Goal: Information Seeking & Learning: Find specific fact

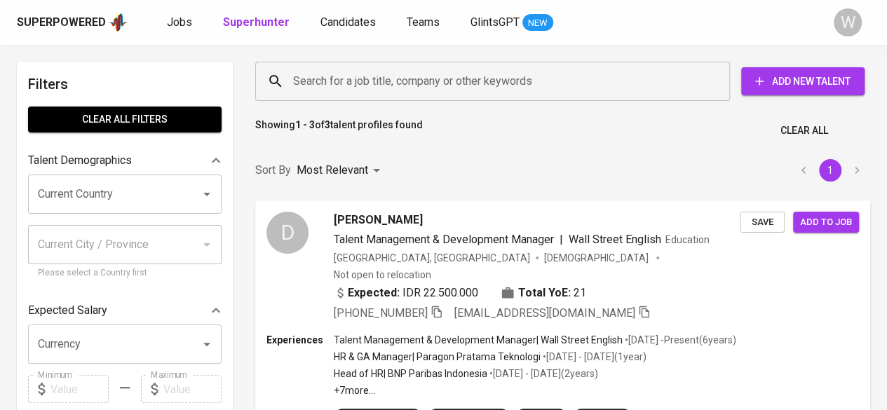
scroll to position [444, 0]
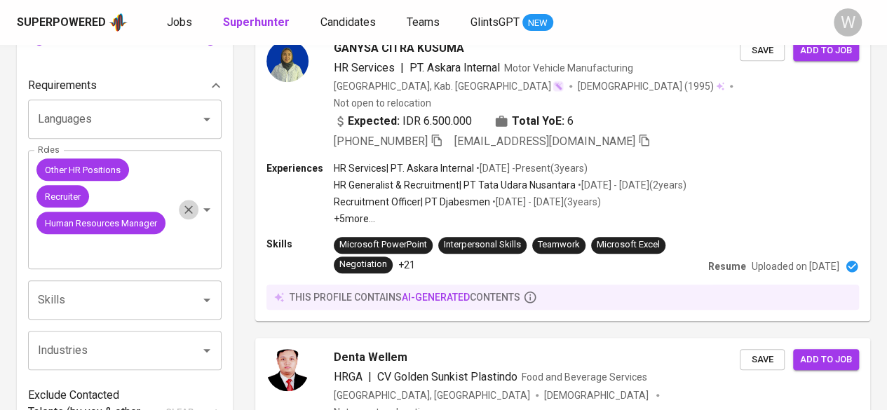
click at [188, 210] on icon "Clear" at bounding box center [188, 210] width 8 height 8
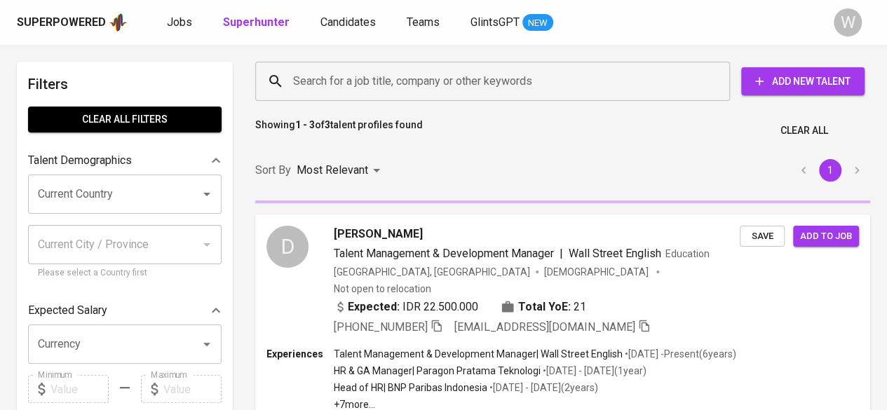
click at [390, 86] on input "Search for a job title, company or other keywords" at bounding box center [496, 81] width 413 height 27
paste input "Lita Damayanti"
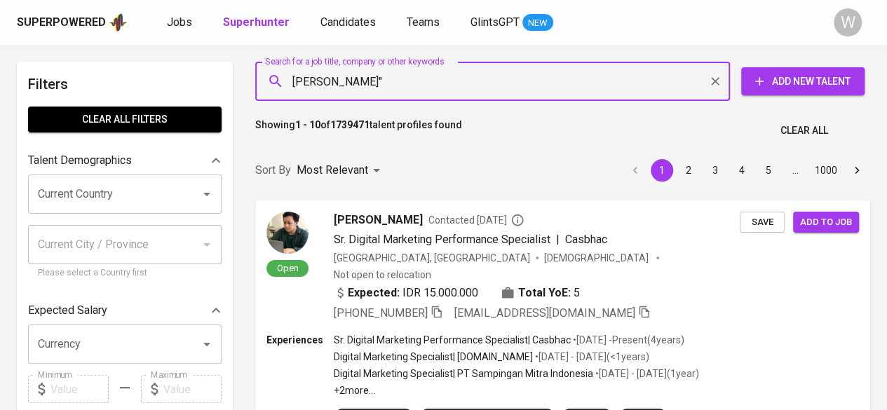
type input ""Lita Damayanti""
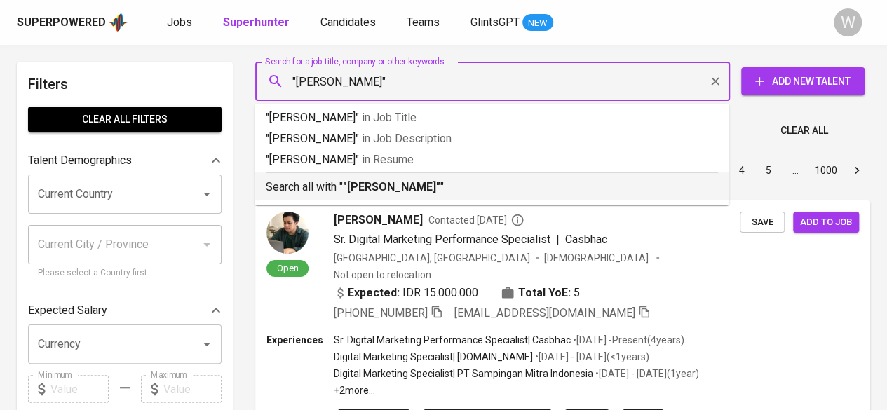
click at [407, 196] on li "Search all with " "Lita Damayanti" "" at bounding box center [491, 185] width 475 height 27
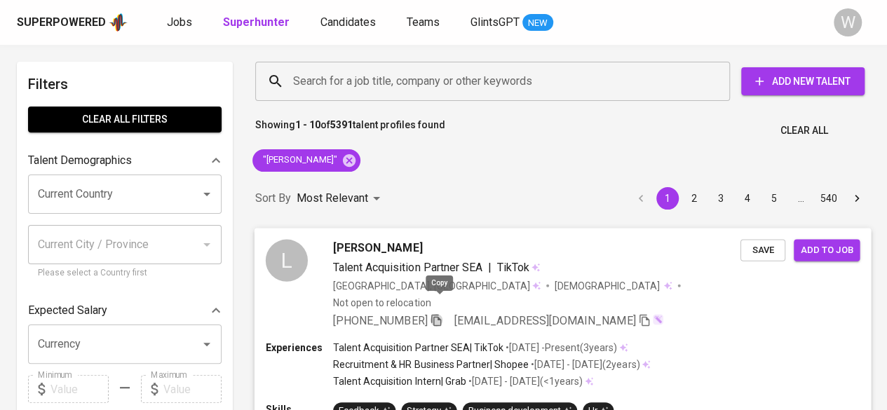
click at [441, 314] on icon "button" at bounding box center [436, 320] width 10 height 12
click at [519, 57] on div "Search for a job title, company or other keywords Search for a job title, compa…" at bounding box center [560, 81] width 632 height 62
paste input "zefanyacalistan@gmail.com"
type input "zefanyacalistan@gmail.com"
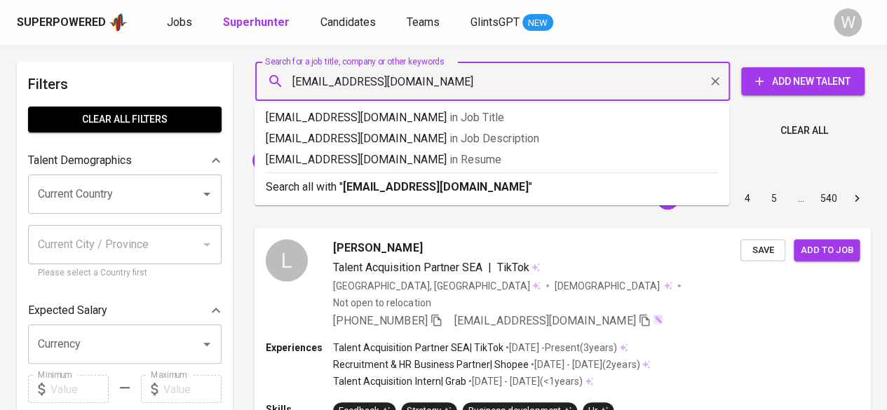
click at [523, 81] on input "zefanyacalistan@gmail.com" at bounding box center [496, 81] width 413 height 27
click at [491, 184] on p "Search all with " zefanyacalistan@gmail.com "" at bounding box center [492, 187] width 452 height 17
click at [491, 184] on div "Sort By Most Relevant MOST_RELEVANT 1 2 3 4 5 … 540" at bounding box center [563, 198] width 632 height 43
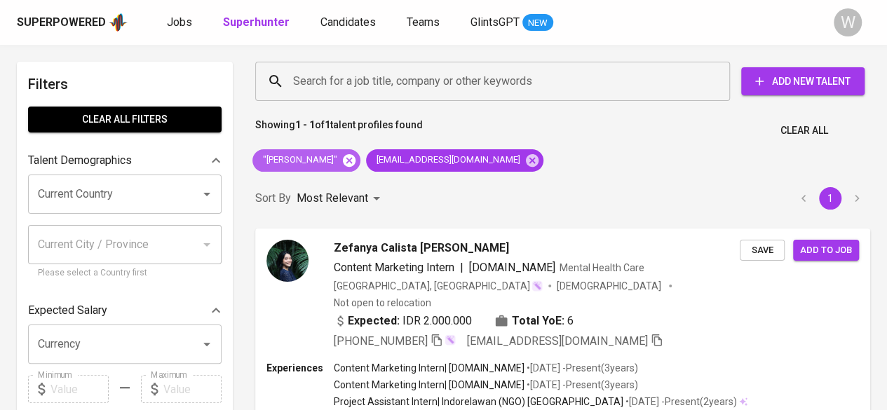
click at [343, 165] on icon at bounding box center [349, 160] width 13 height 13
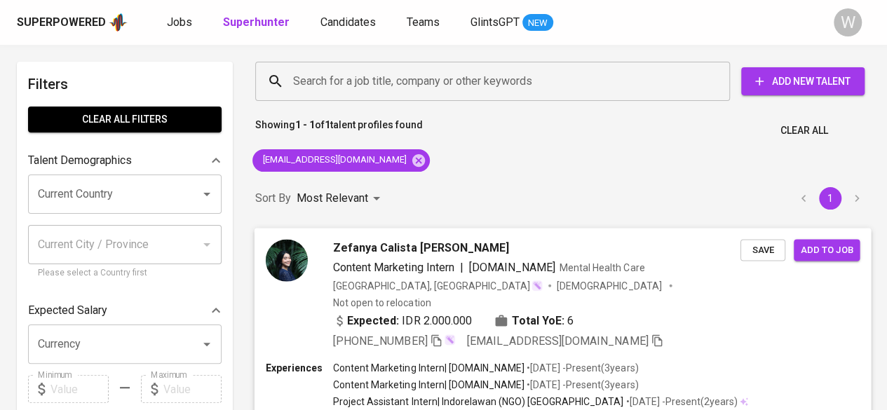
click at [446, 313] on div "Expected: IDR 2.000.000 Total YoE: 6" at bounding box center [536, 322] width 407 height 20
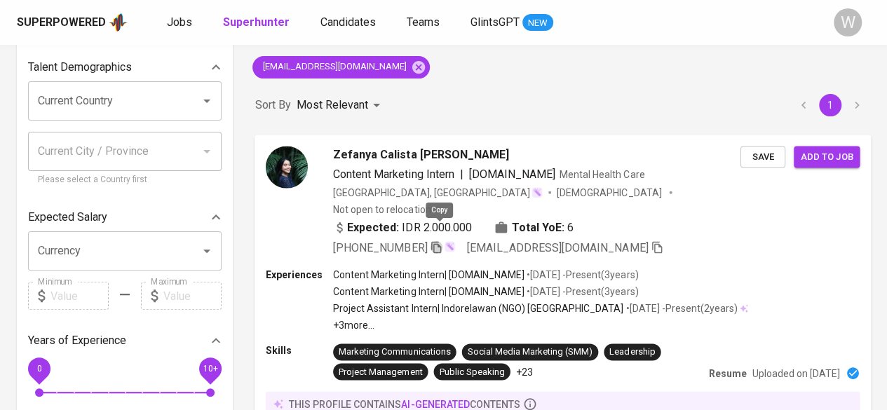
click at [442, 240] on icon "button" at bounding box center [436, 246] width 13 height 13
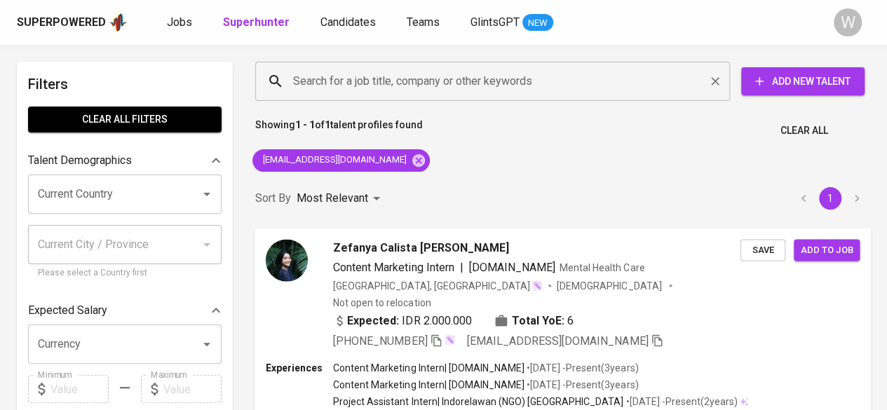
click at [435, 95] on div "Search for a job title, company or other keywords" at bounding box center [492, 81] width 475 height 39
paste input "rizaldipratamawork@gmail.com"
type input "rizaldipratamawork@gmail.com"
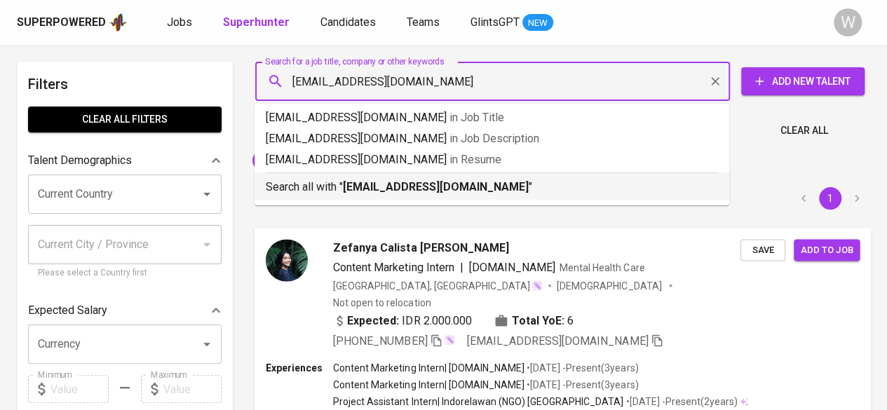
click at [467, 186] on b "rizaldipratamawork@gmail.com" at bounding box center [436, 186] width 186 height 13
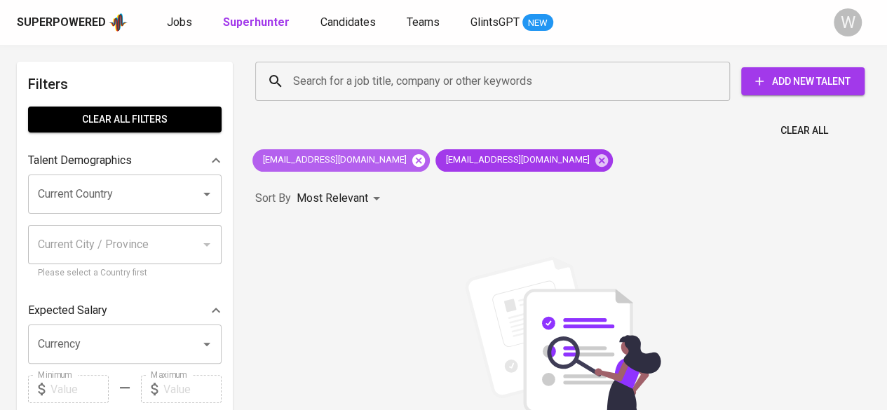
click at [412, 162] on icon at bounding box center [418, 160] width 13 height 13
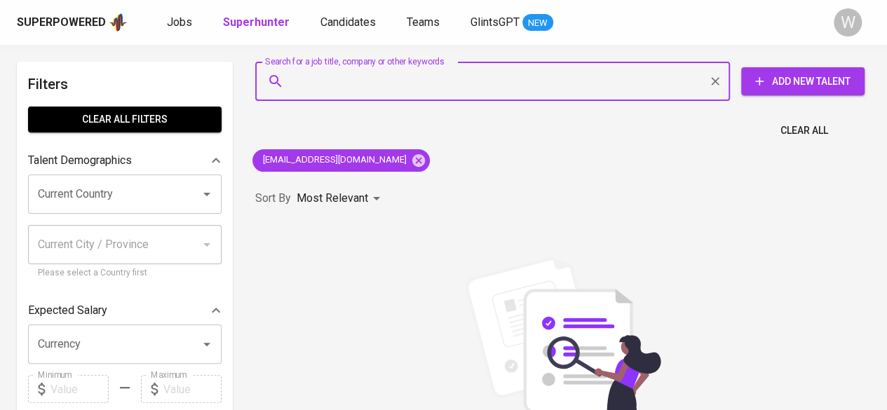
click at [426, 76] on input "Search for a job title, company or other keywords" at bounding box center [496, 81] width 413 height 27
paste input "rizaldipratama@hotmail.com"
type input "rizaldipratama@hotmail.com"
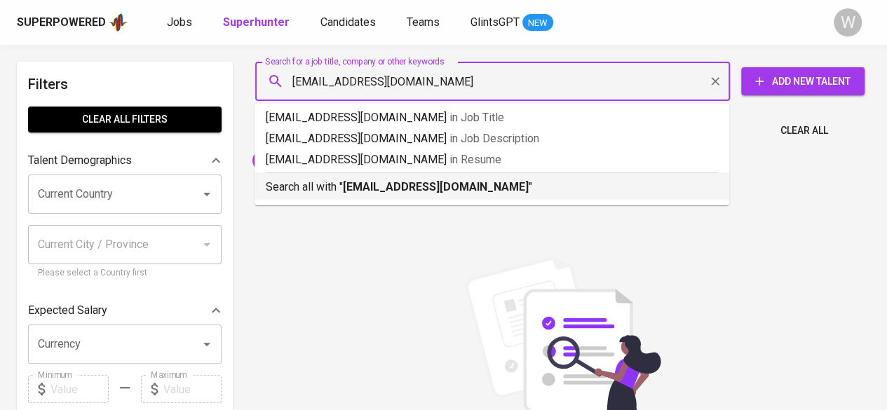
click at [425, 189] on b "rizaldipratama@hotmail.com" at bounding box center [436, 186] width 186 height 13
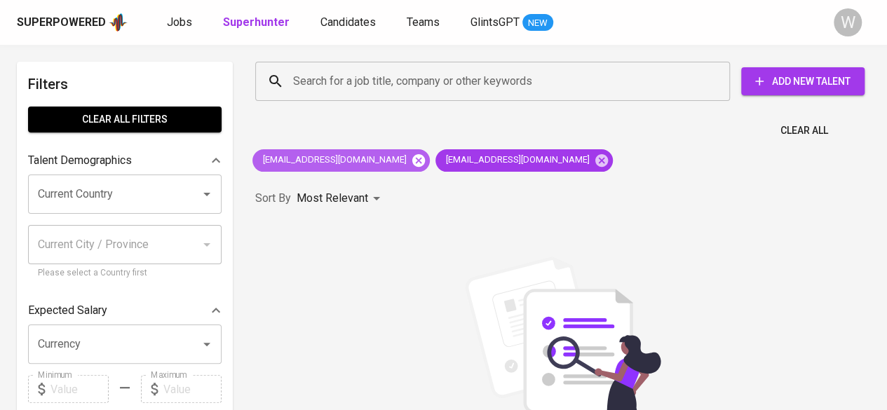
click at [412, 161] on icon at bounding box center [418, 160] width 13 height 13
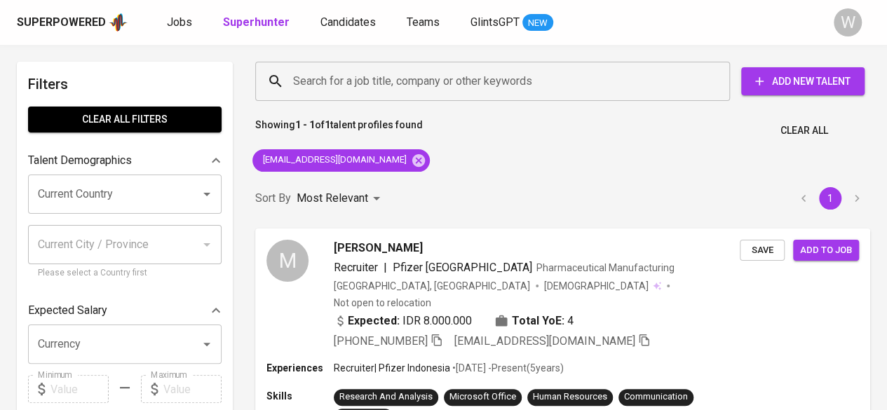
scroll to position [104, 0]
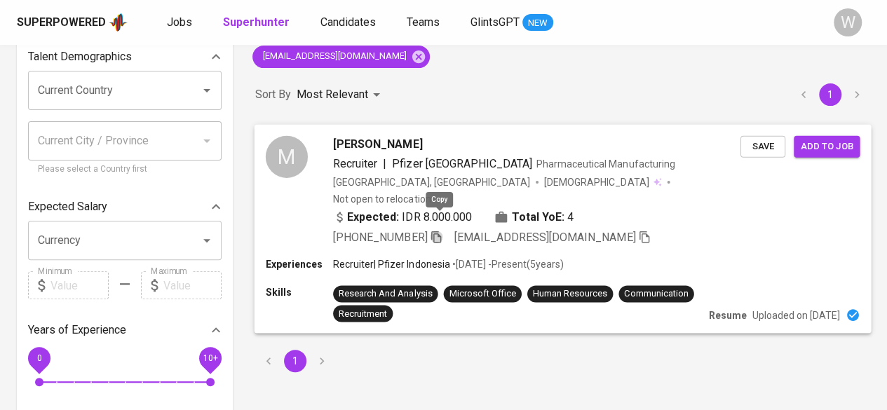
click at [441, 230] on icon "button" at bounding box center [436, 236] width 13 height 13
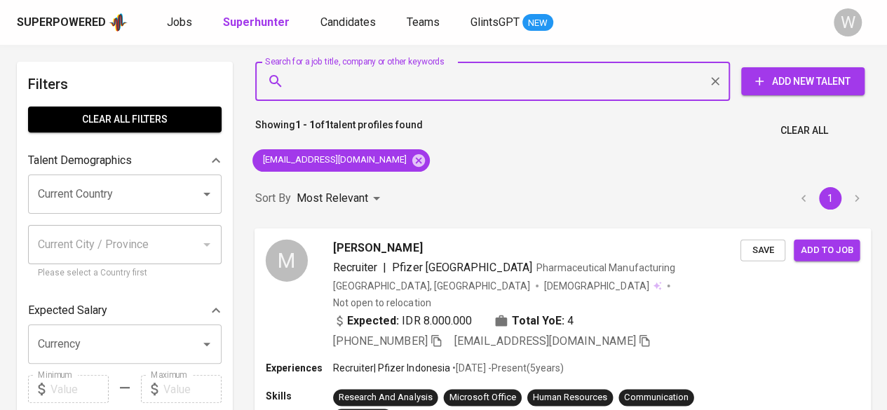
click at [388, 78] on input "Search for a job title, company or other keywords" at bounding box center [496, 81] width 413 height 27
paste input "idacelia5@gmail.com"
type input "idacelia5@gmail.com"
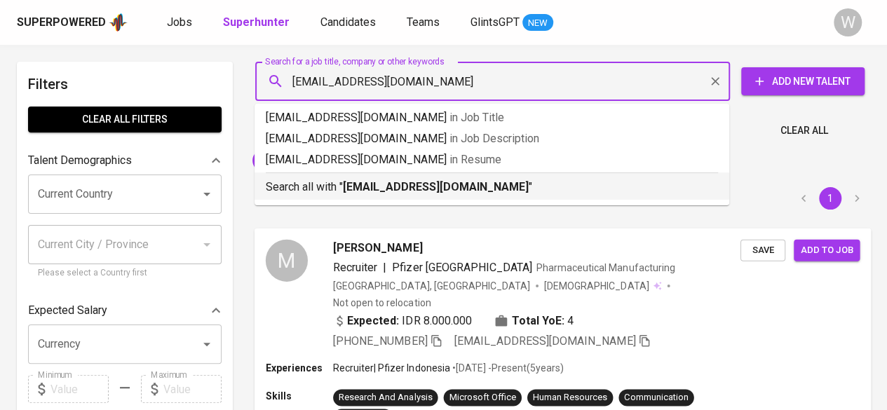
click at [442, 194] on b "idacelia5@gmail.com" at bounding box center [436, 186] width 186 height 13
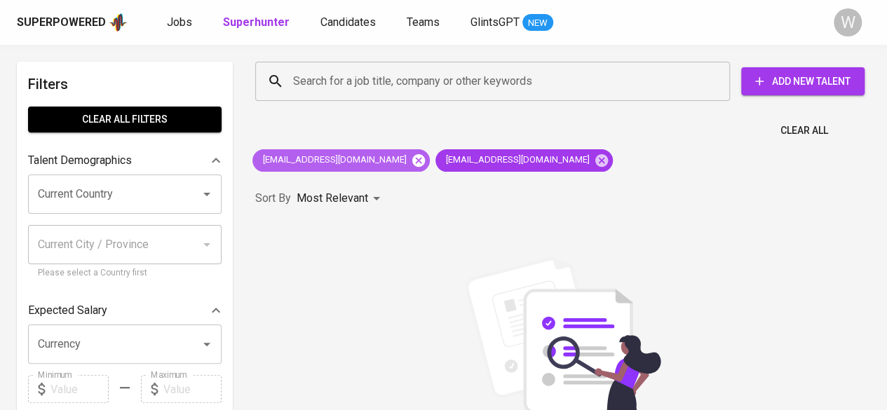
click at [412, 166] on icon at bounding box center [418, 160] width 13 height 13
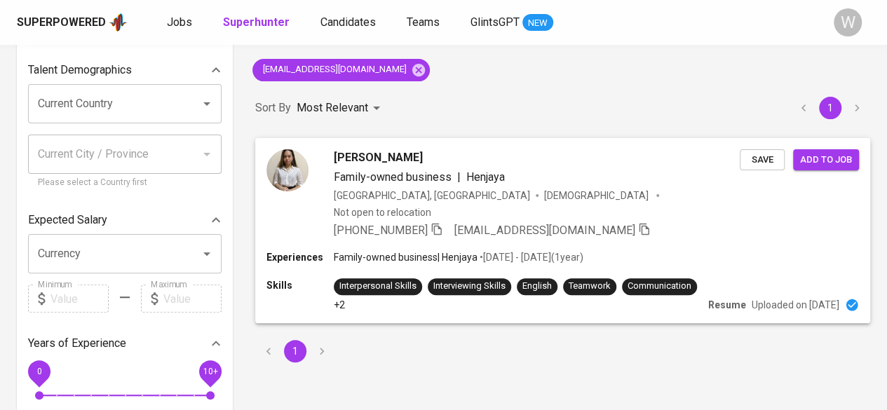
scroll to position [91, 0]
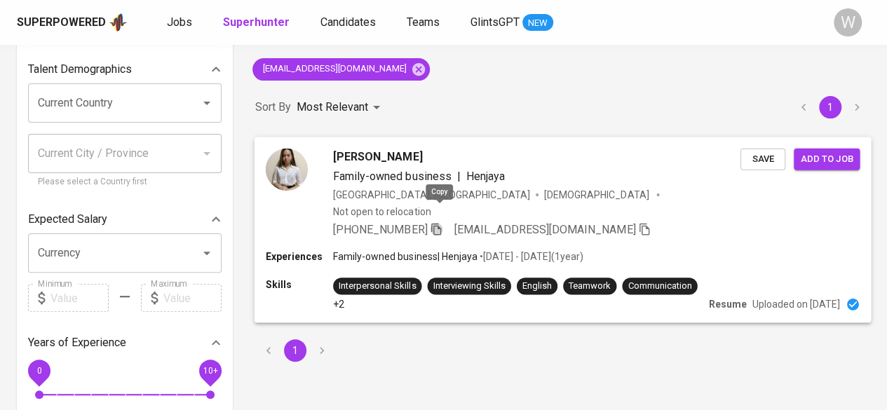
click at [438, 222] on icon "button" at bounding box center [436, 228] width 13 height 13
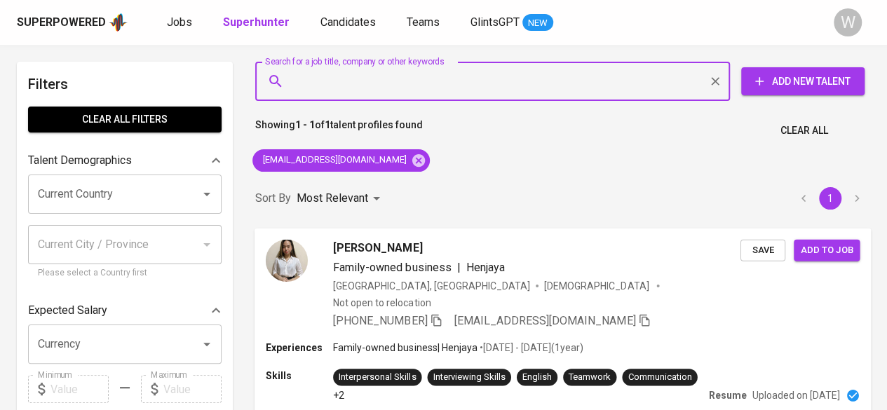
click at [434, 88] on input "Search for a job title, company or other keywords" at bounding box center [496, 81] width 413 height 27
paste input "harrytatangsurja@gmail.com"
type input "harrytatangsurja@gmail.com"
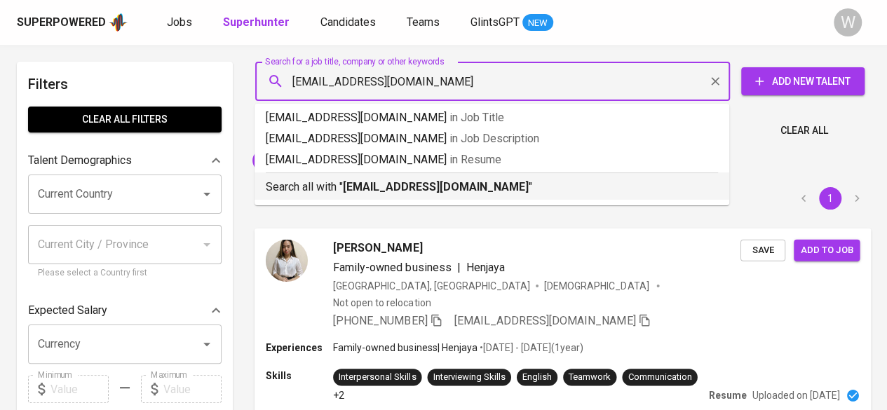
click at [443, 178] on div "Search all with " harrytatangsurja@gmail.com "" at bounding box center [492, 183] width 452 height 23
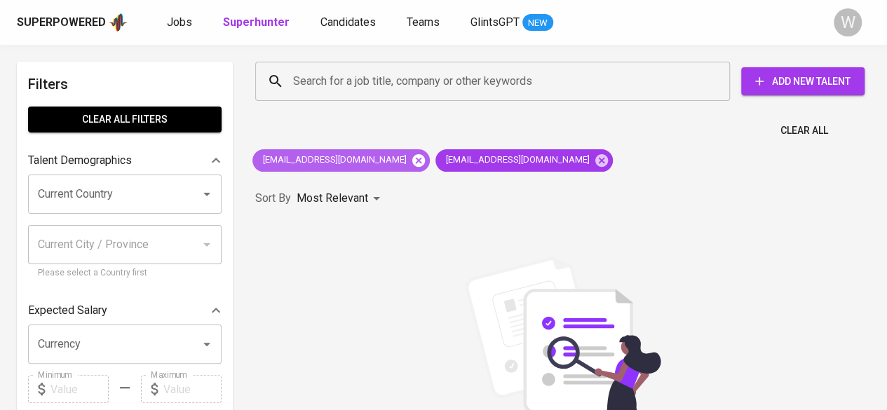
click at [412, 158] on icon at bounding box center [418, 160] width 13 height 13
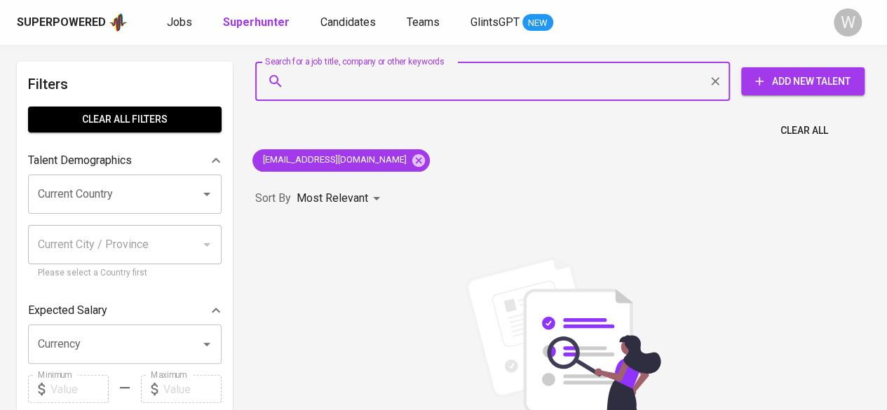
click at [422, 76] on input "Search for a job title, company or other keywords" at bounding box center [496, 81] width 413 height 27
paste input "[EMAIL_ADDRESS][DOMAIN_NAME]"
type input "[EMAIL_ADDRESS][DOMAIN_NAME]"
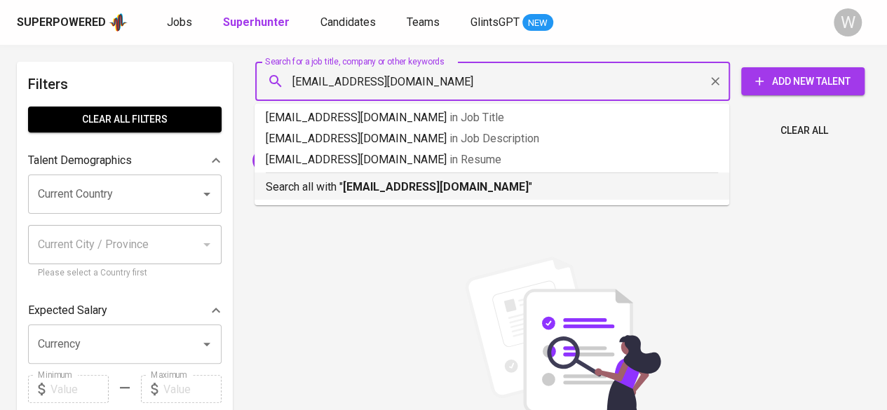
click at [402, 180] on b "[EMAIL_ADDRESS][DOMAIN_NAME]" at bounding box center [436, 186] width 186 height 13
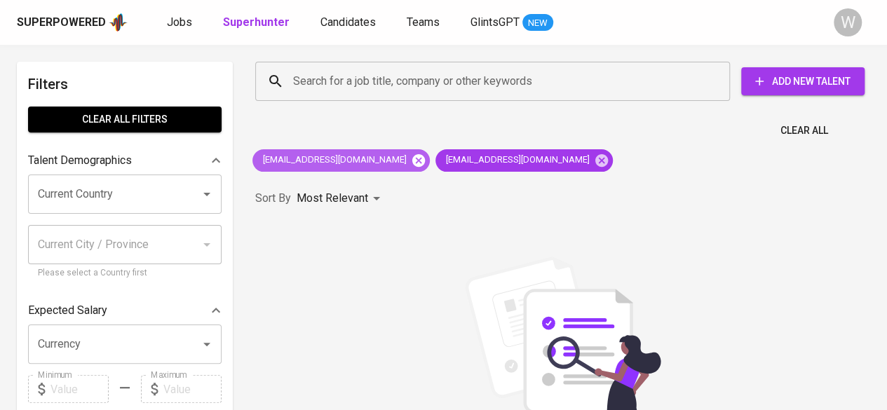
click at [412, 157] on icon at bounding box center [418, 160] width 13 height 13
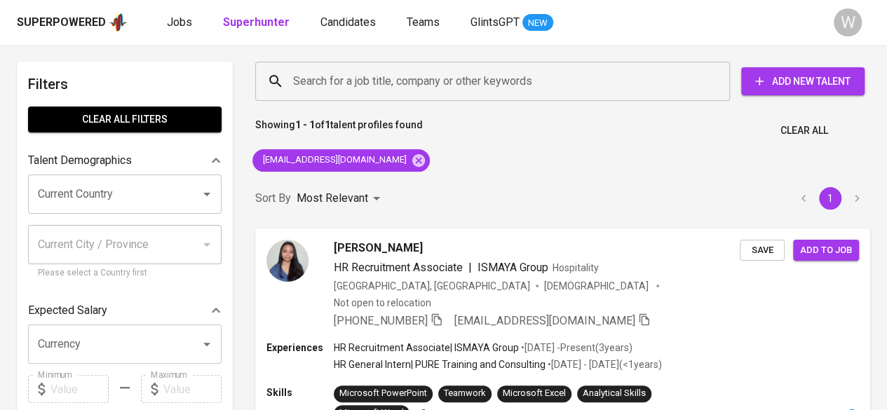
scroll to position [57, 0]
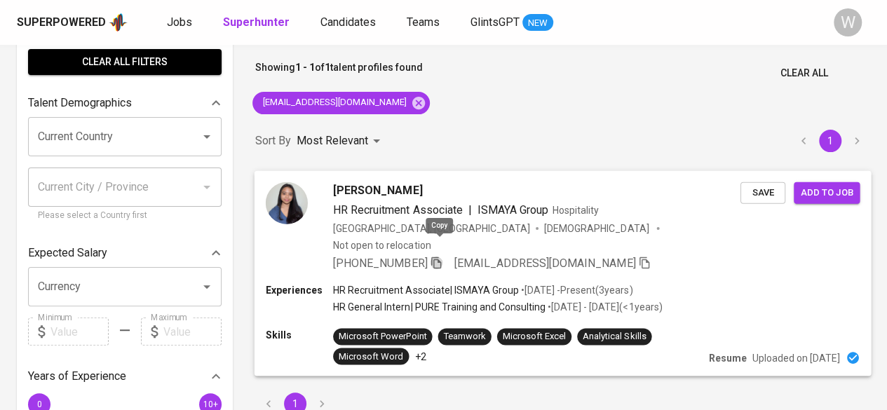
click at [442, 256] on icon "button" at bounding box center [436, 262] width 13 height 13
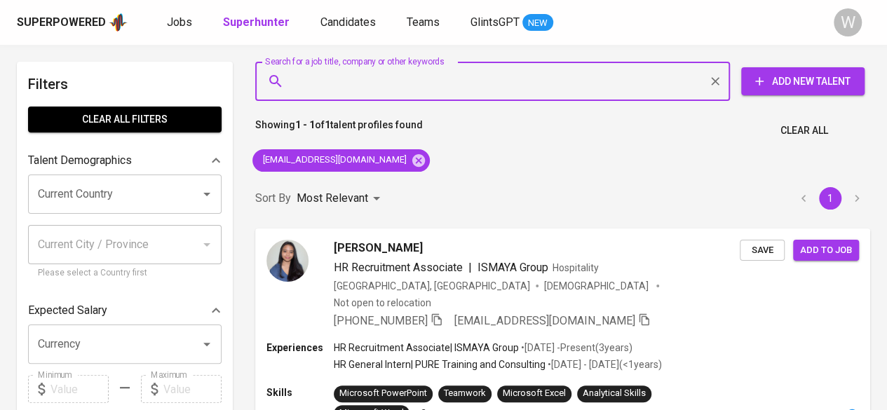
click at [399, 76] on input "Search for a job title, company or other keywords" at bounding box center [496, 81] width 413 height 27
paste input "[PERSON_NAME][EMAIL_ADDRESS][DOMAIN_NAME]"
type input "[PERSON_NAME][EMAIL_ADDRESS][DOMAIN_NAME]"
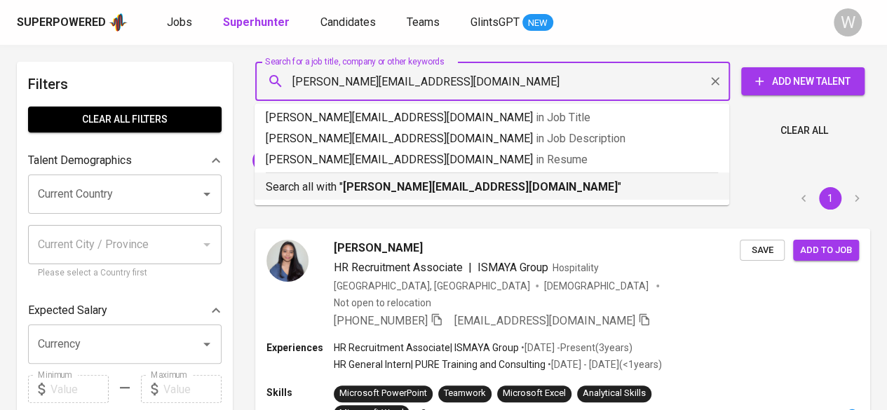
click at [435, 185] on b "[PERSON_NAME][EMAIL_ADDRESS][DOMAIN_NAME]" at bounding box center [480, 186] width 275 height 13
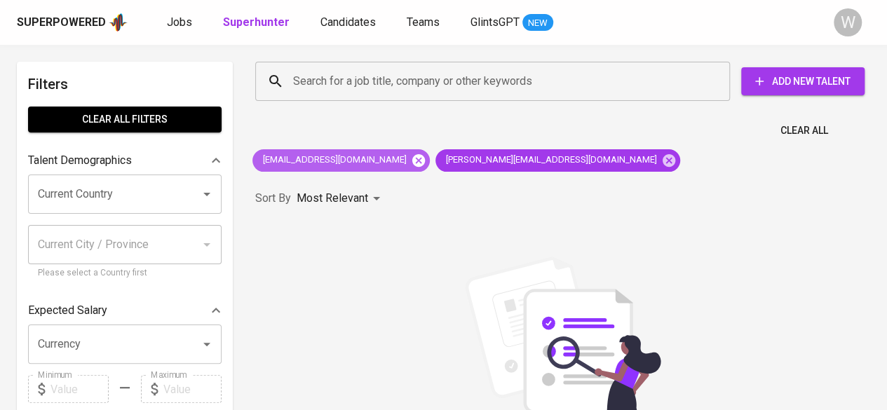
click at [411, 165] on icon at bounding box center [418, 160] width 15 height 15
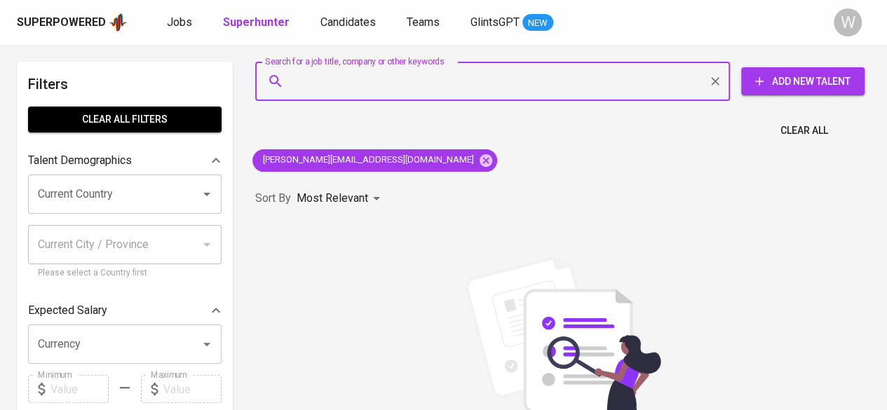
paste input "[PERSON_NAME][EMAIL_ADDRESS][DOMAIN_NAME]"
click at [386, 91] on input "Search for a job title, company or other keywords" at bounding box center [496, 81] width 413 height 27
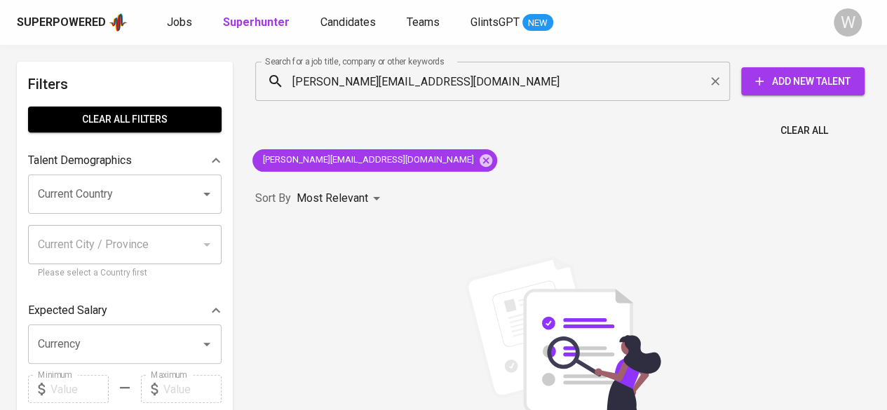
click at [398, 316] on div "Sorry, no results found. You can try the following : (1) Try again, and/or doub…" at bounding box center [562, 411] width 615 height 309
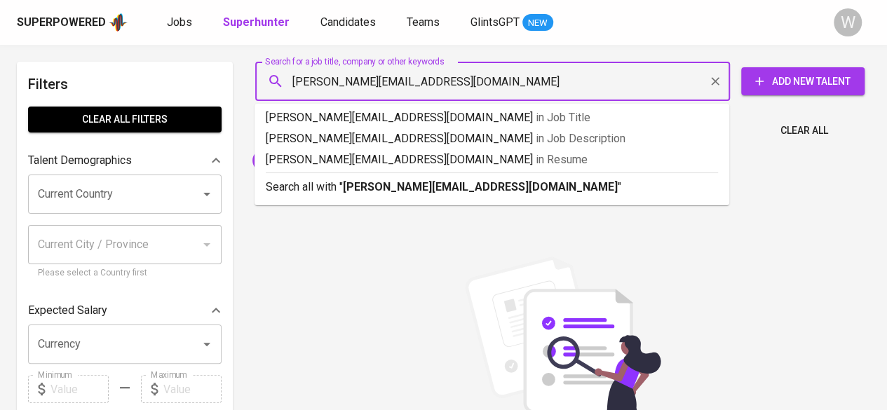
drag, startPoint x: 426, startPoint y: 92, endPoint x: 213, endPoint y: 73, distance: 214.0
paste input "[EMAIL_ADDRESS]"
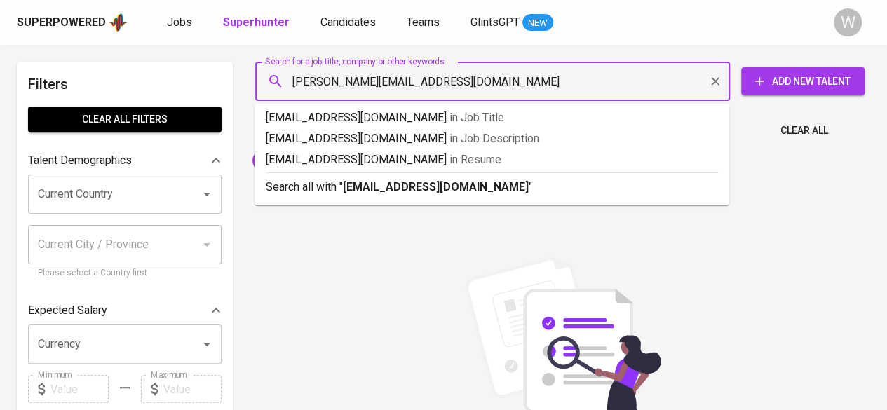
type input "[EMAIL_ADDRESS][DOMAIN_NAME]"
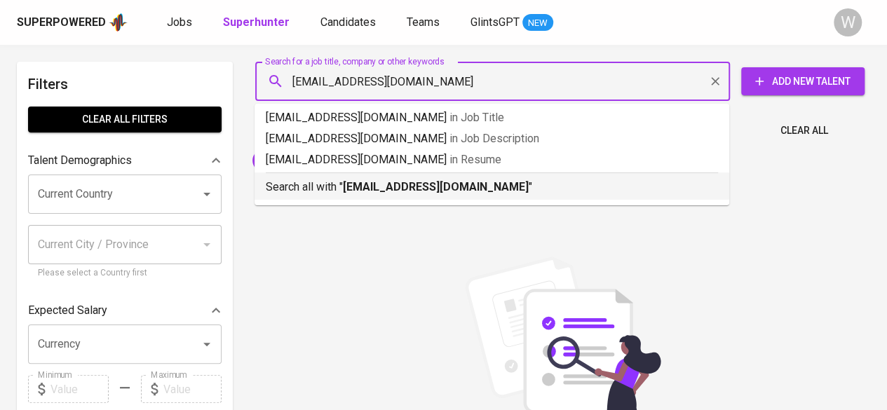
click at [438, 184] on b "[EMAIL_ADDRESS][DOMAIN_NAME]" at bounding box center [436, 186] width 186 height 13
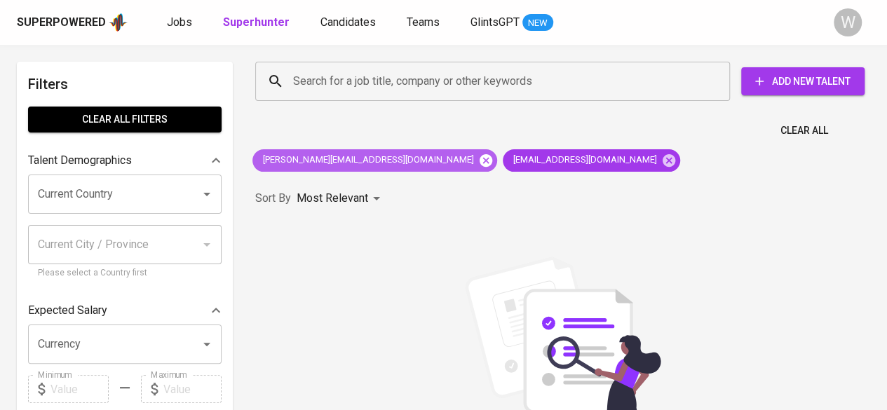
click at [480, 165] on icon at bounding box center [486, 160] width 13 height 13
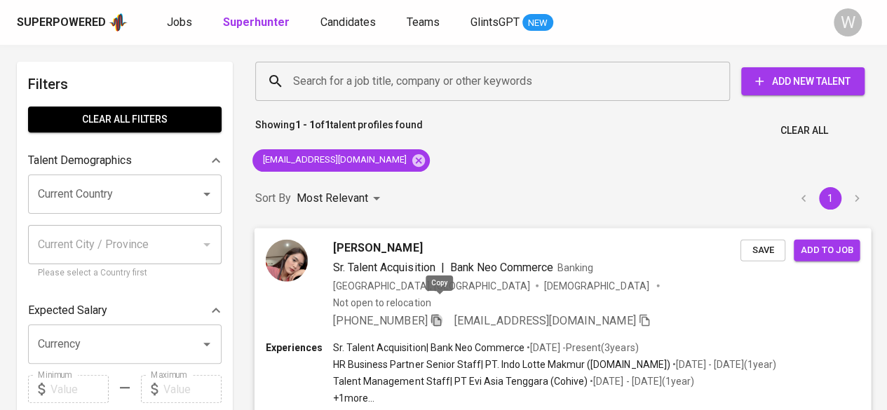
click at [440, 313] on icon "button" at bounding box center [436, 319] width 13 height 13
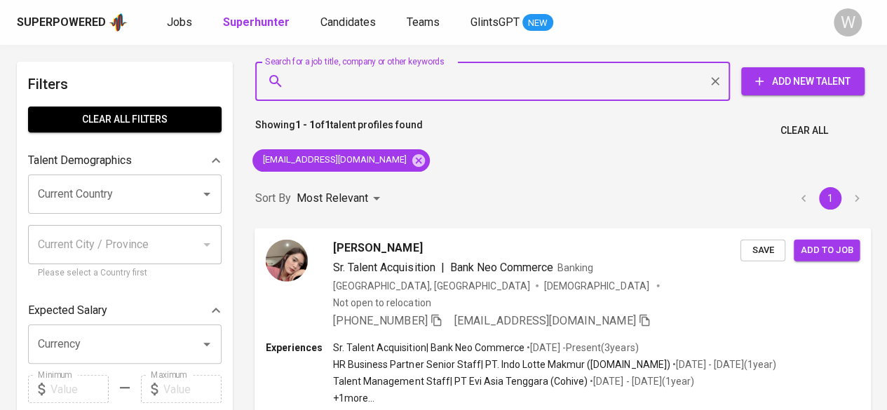
click at [358, 88] on input "Search for a job title, company or other keywords" at bounding box center [496, 81] width 413 height 27
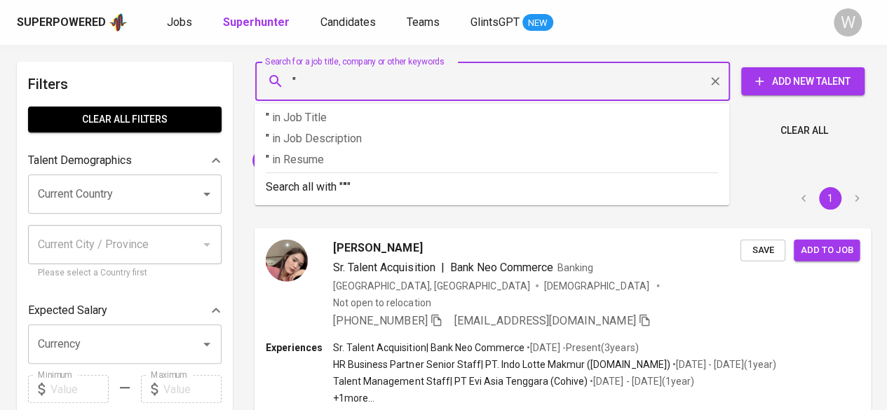
paste input "[PERSON_NAME]"
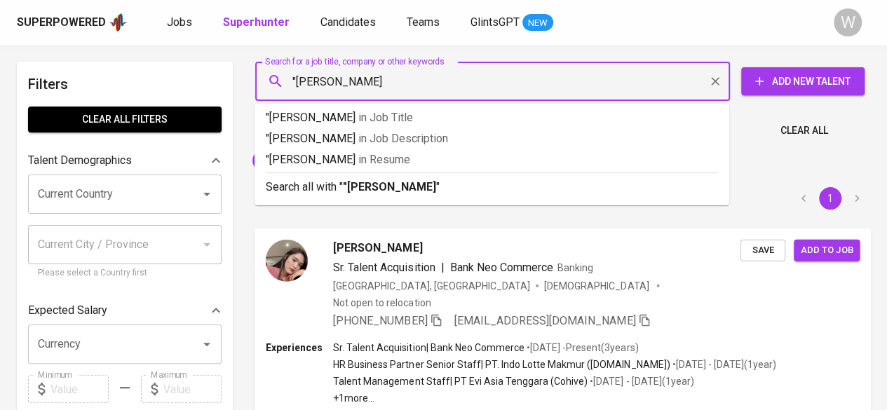
type input ""[PERSON_NAME]""
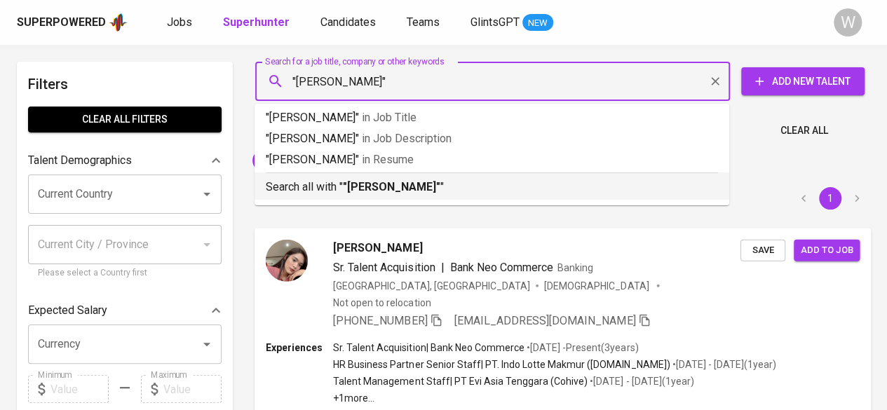
click at [376, 183] on b ""[PERSON_NAME]"" at bounding box center [391, 186] width 97 height 13
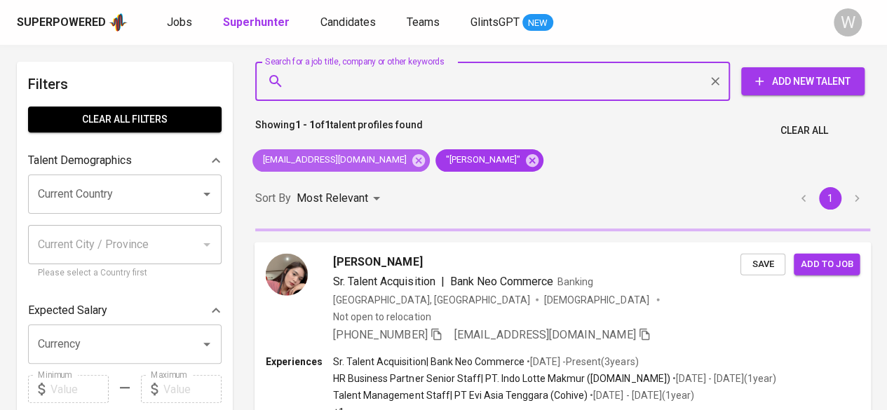
click at [364, 171] on div "[EMAIL_ADDRESS][DOMAIN_NAME]" at bounding box center [340, 160] width 177 height 22
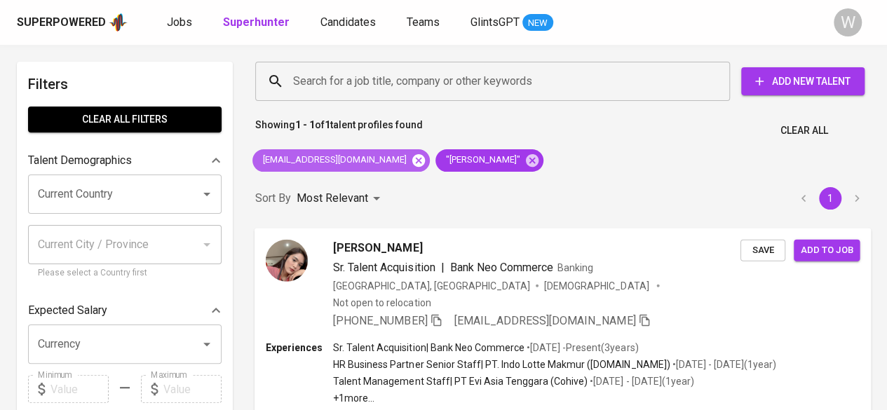
click at [411, 165] on icon at bounding box center [418, 160] width 15 height 15
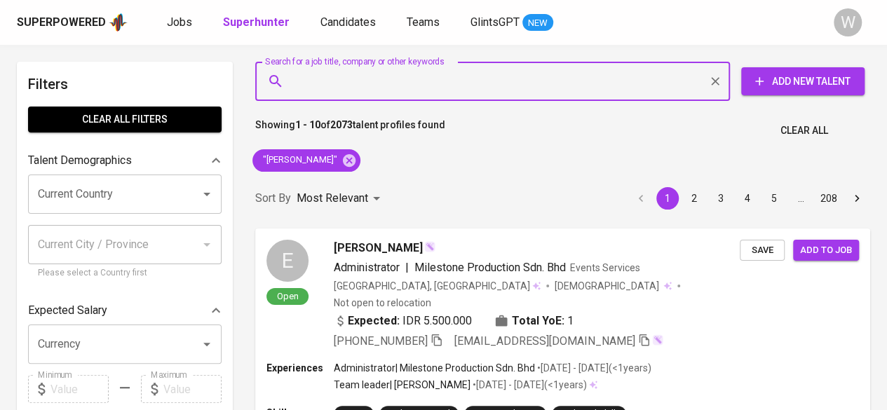
paste input "[EMAIL_ADDRESS][DOMAIN_NAME]"
click at [405, 69] on input "Search for a job title, company or other keywords" at bounding box center [496, 81] width 413 height 27
type input "[EMAIL_ADDRESS][DOMAIN_NAME]"
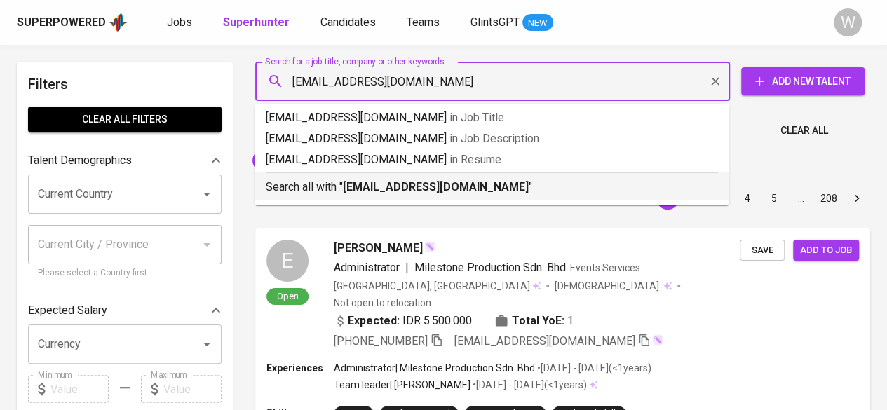
click at [409, 191] on b "[EMAIL_ADDRESS][DOMAIN_NAME]" at bounding box center [436, 186] width 186 height 13
click at [437, 192] on div "Sort By Most Relevant MOST_RELEVANT 1 2 3 4 5 … 208" at bounding box center [563, 198] width 632 height 43
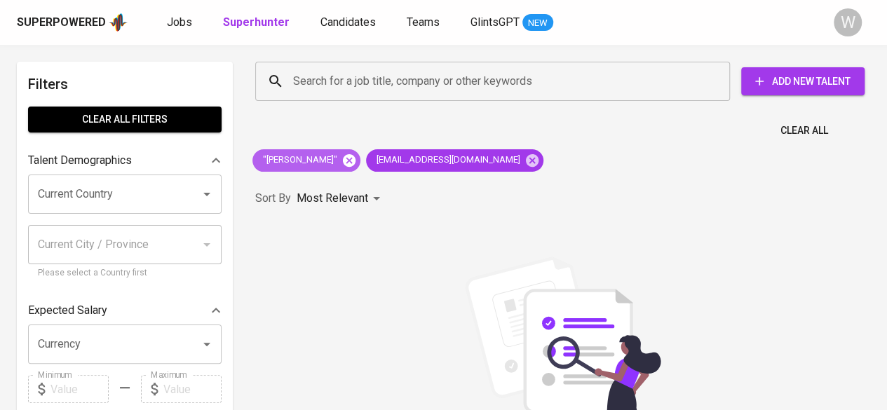
click at [355, 159] on icon at bounding box center [349, 160] width 13 height 13
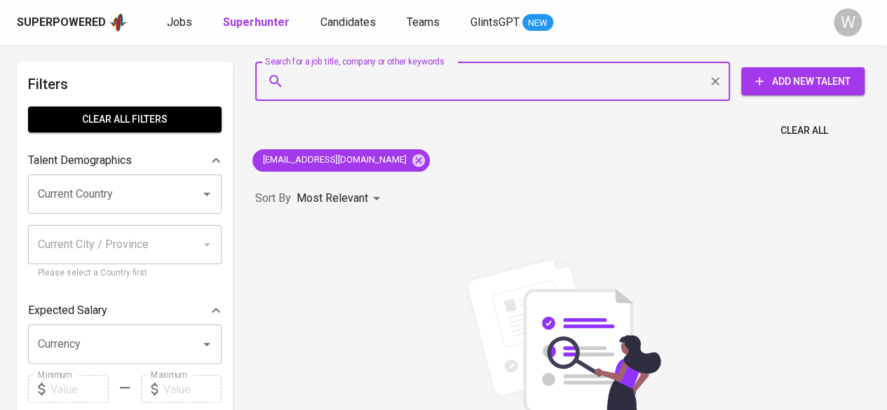
click at [405, 86] on input "Search for a job title, company or other keywords" at bounding box center [496, 81] width 413 height 27
paste input "[EMAIL_ADDRESS][DOMAIN_NAME]"
type input "[EMAIL_ADDRESS][DOMAIN_NAME]"
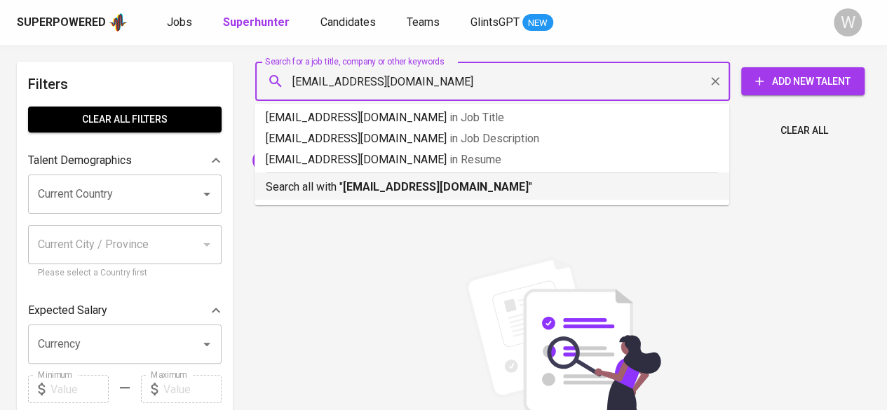
click at [429, 196] on li "Search all with " [EMAIL_ADDRESS][DOMAIN_NAME] "" at bounding box center [491, 185] width 475 height 27
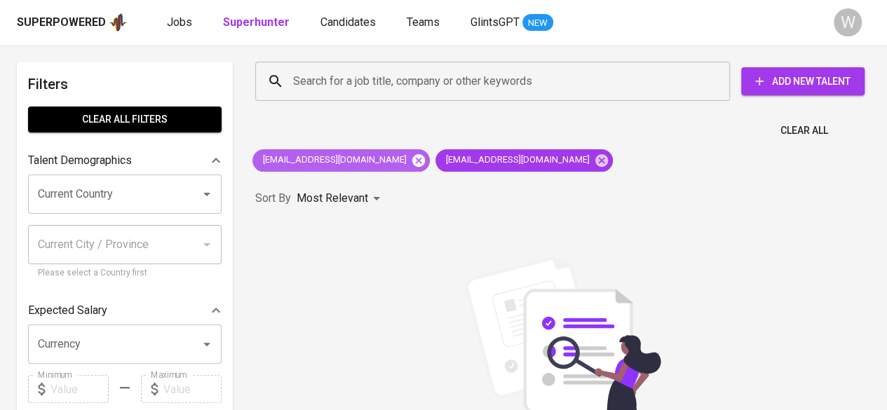
click at [412, 162] on icon at bounding box center [418, 160] width 13 height 13
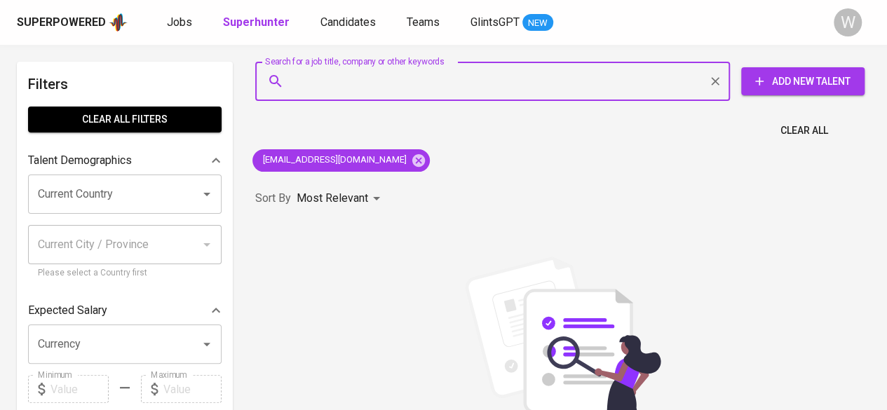
click at [321, 75] on input "Search for a job title, company or other keywords" at bounding box center [496, 81] width 413 height 27
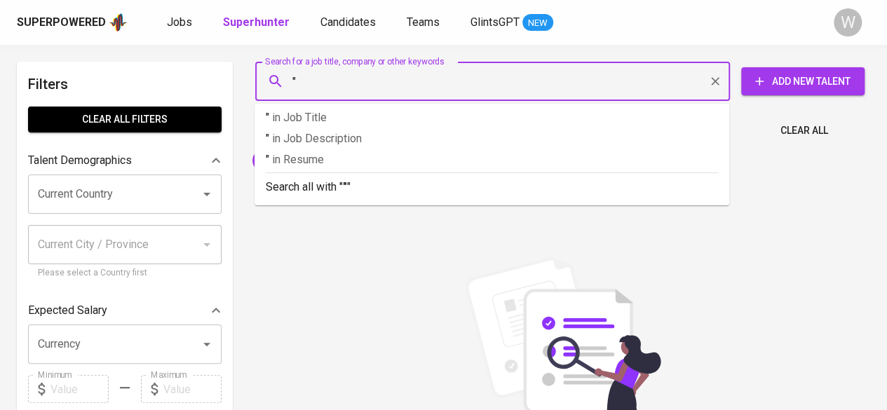
paste input "[PERSON_NAME]"
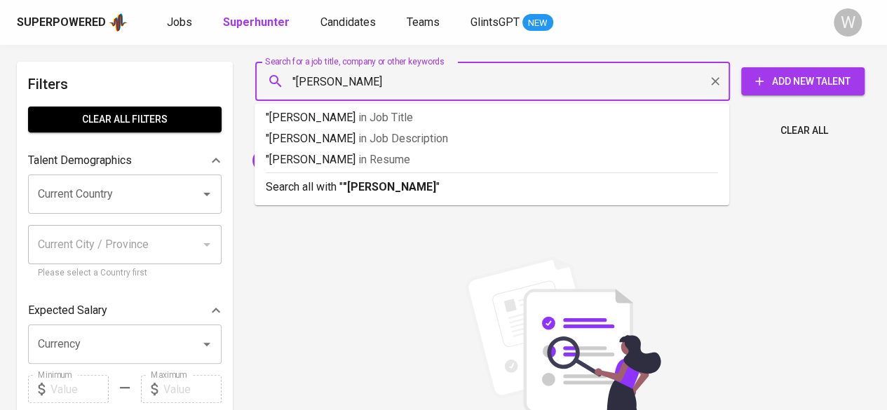
type input ""[PERSON_NAME] Putri""
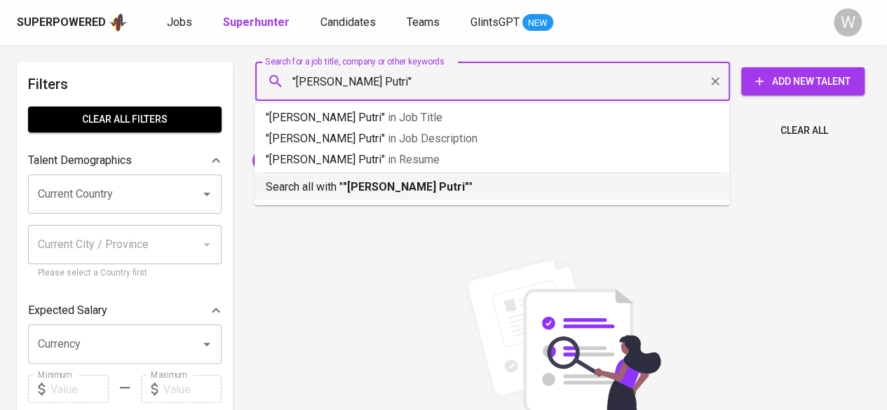
click at [350, 201] on ul ""[PERSON_NAME]" in Job Title "[PERSON_NAME] Putri" in Job Description "[PERSON_…" at bounding box center [491, 155] width 475 height 102
click at [360, 194] on p "Search all with " "[PERSON_NAME] Putri" "" at bounding box center [492, 187] width 452 height 17
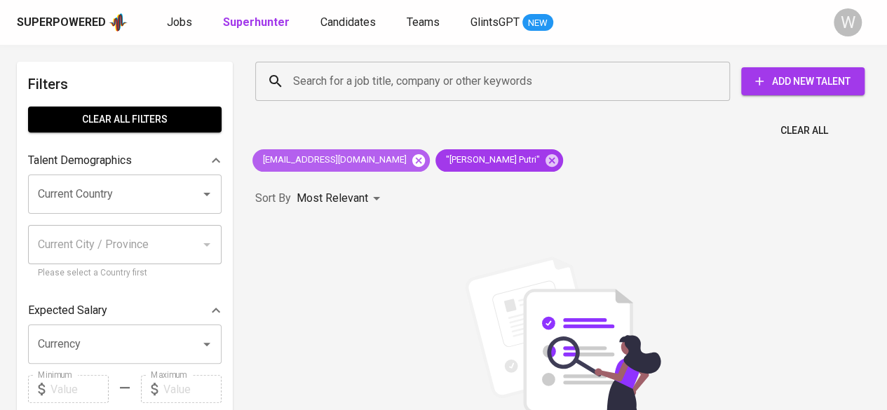
click at [363, 168] on div "[EMAIL_ADDRESS][DOMAIN_NAME]" at bounding box center [340, 160] width 177 height 22
click at [412, 161] on icon at bounding box center [418, 160] width 13 height 13
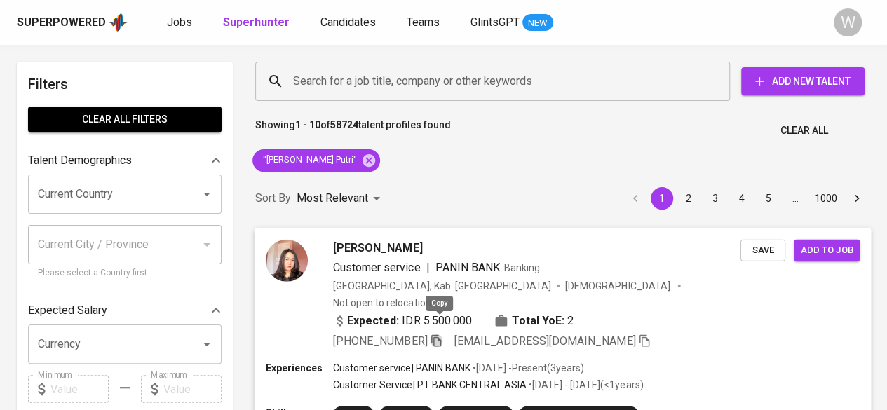
click at [440, 334] on icon "button" at bounding box center [436, 340] width 10 height 12
